Goal: Navigation & Orientation: Find specific page/section

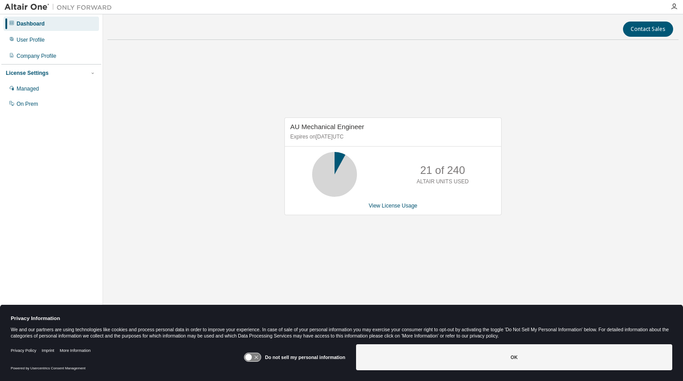
click at [609, 102] on div "AU Mechanical Engineer Expires on [DATE] UTC 21 of 240 ALTAIR UNITS USED View L…" at bounding box center [392, 171] width 571 height 248
click at [66, 84] on div "Managed" at bounding box center [51, 89] width 95 height 14
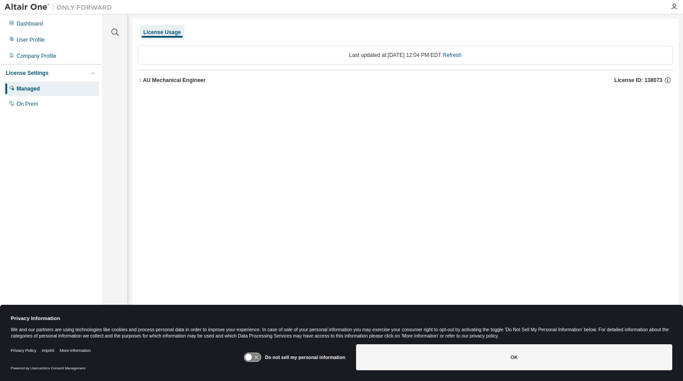
click at [606, 167] on div "License Usage Last updated at: [DATE] 12:04 PM EDT Refresh AU Mechanical Engine…" at bounding box center [405, 184] width 546 height 331
click at [142, 79] on icon "button" at bounding box center [140, 79] width 5 height 5
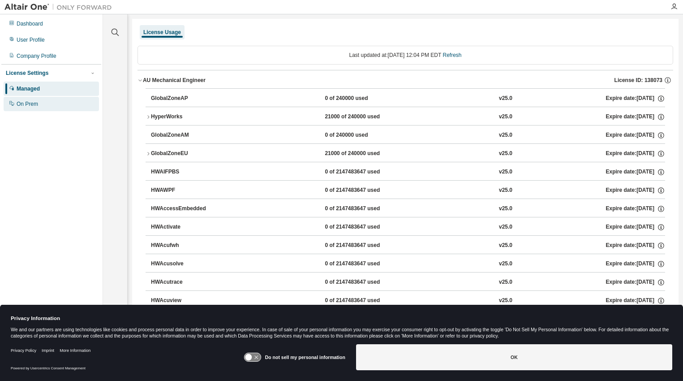
click at [43, 100] on div "On Prem" at bounding box center [51, 104] width 95 height 14
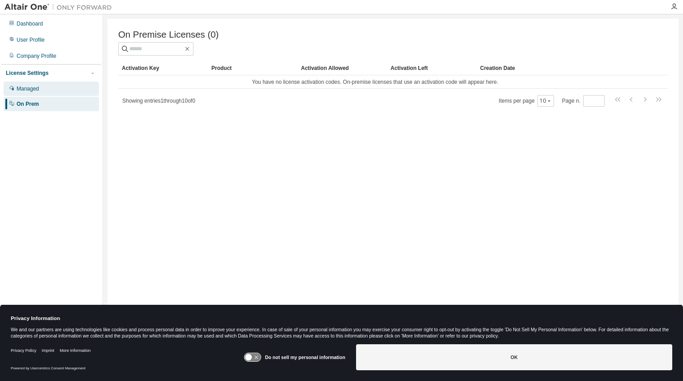
click at [17, 91] on div "Managed" at bounding box center [28, 88] width 22 height 7
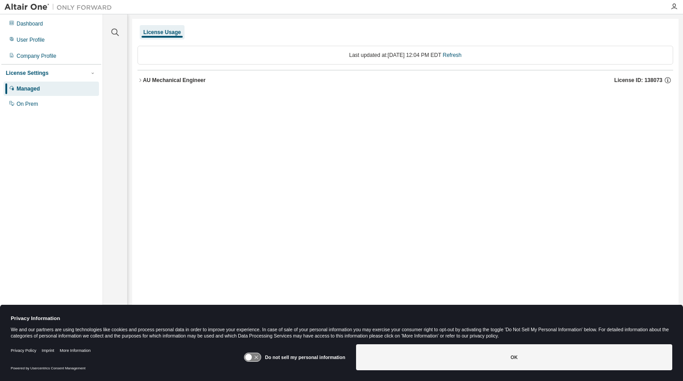
click at [141, 82] on icon "button" at bounding box center [140, 79] width 5 height 5
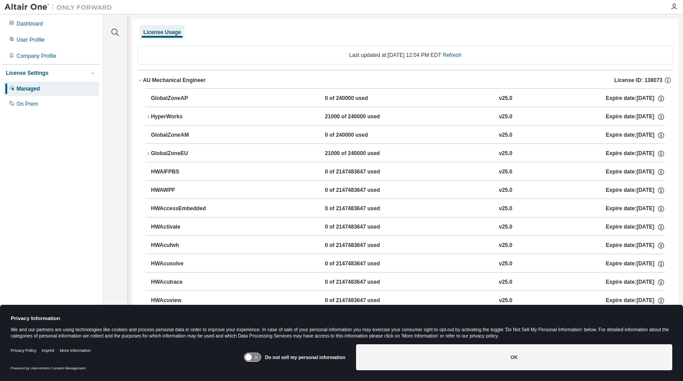
click at [670, 4] on div at bounding box center [674, 6] width 18 height 7
click at [674, 6] on icon "button" at bounding box center [674, 6] width 7 height 7
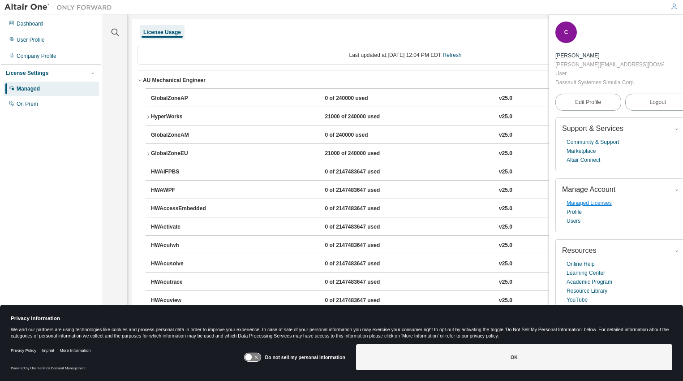
click at [593, 198] on link "Managed Licenses" at bounding box center [589, 202] width 45 height 9
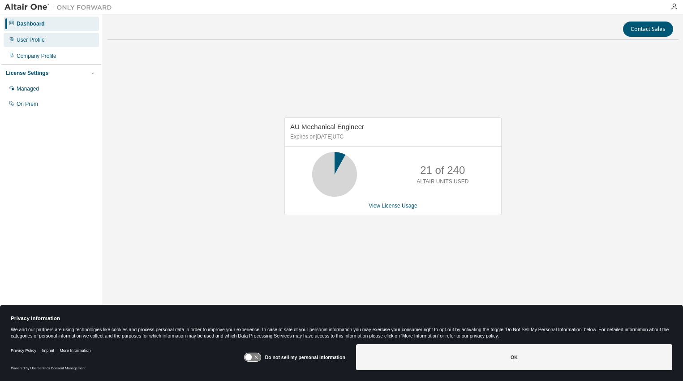
click at [45, 45] on div "User Profile" at bounding box center [51, 40] width 95 height 14
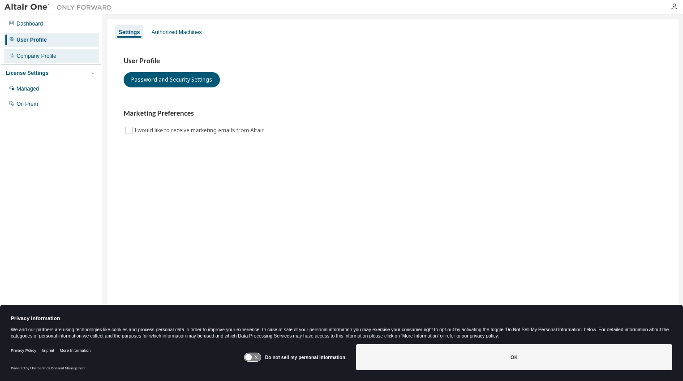
click at [52, 52] on div "Company Profile" at bounding box center [51, 56] width 95 height 14
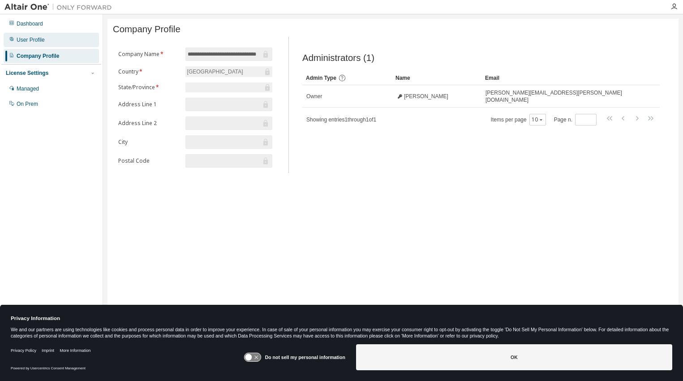
click at [50, 39] on div "User Profile" at bounding box center [51, 40] width 95 height 14
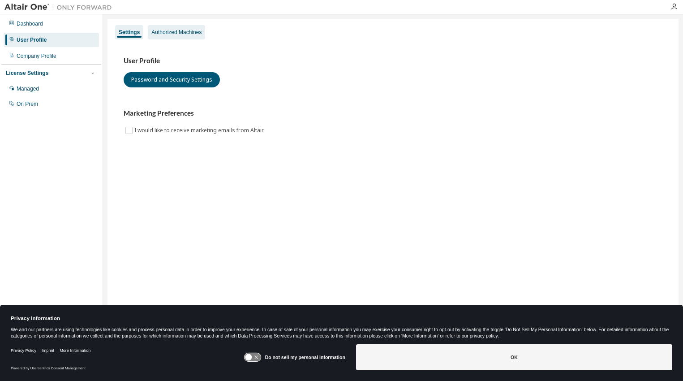
click at [181, 34] on div "Authorized Machines" at bounding box center [176, 32] width 50 height 7
